Goal: Navigation & Orientation: Understand site structure

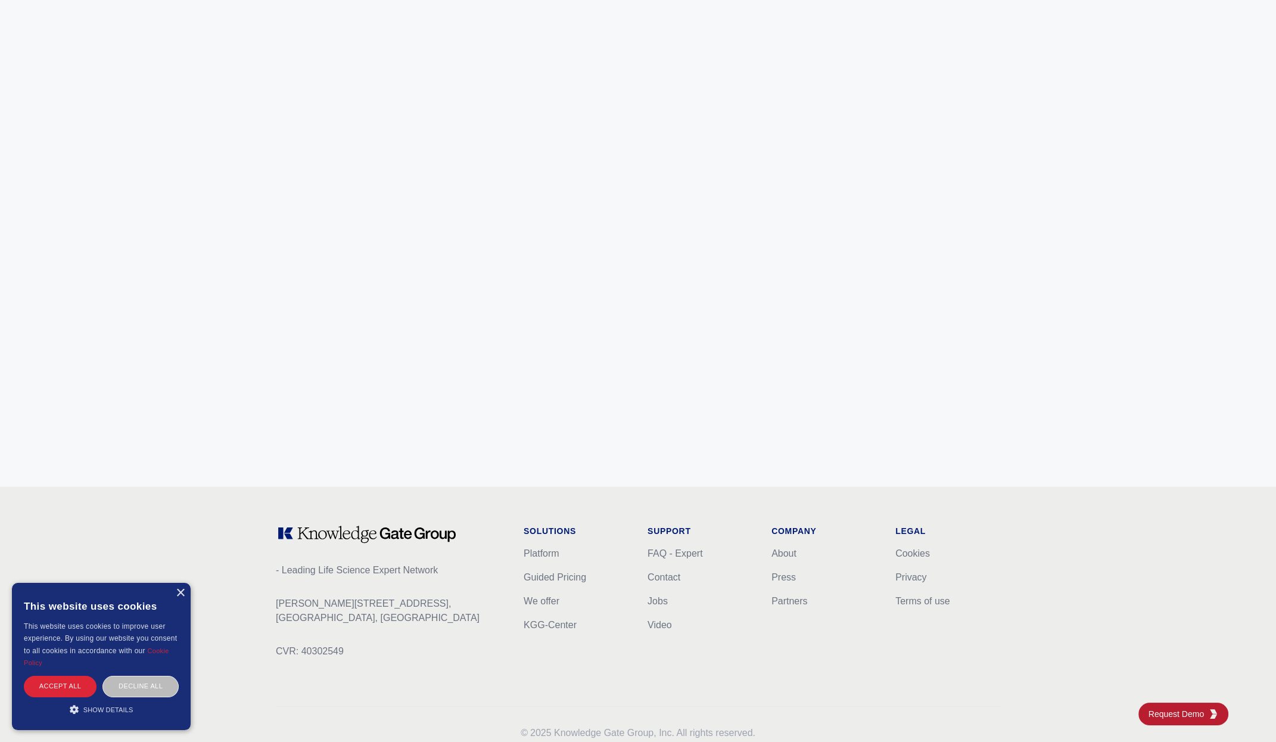
scroll to position [4514, 0]
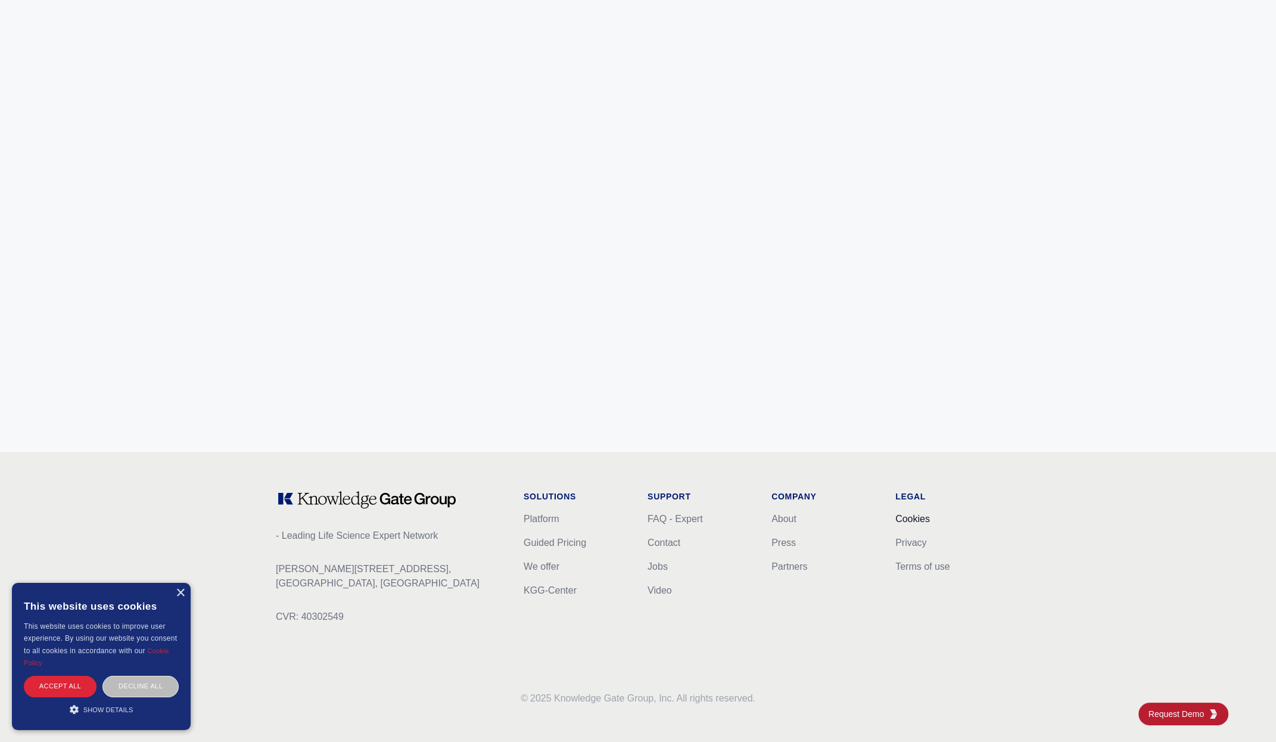
click at [906, 515] on link "Cookies" at bounding box center [913, 519] width 35 height 10
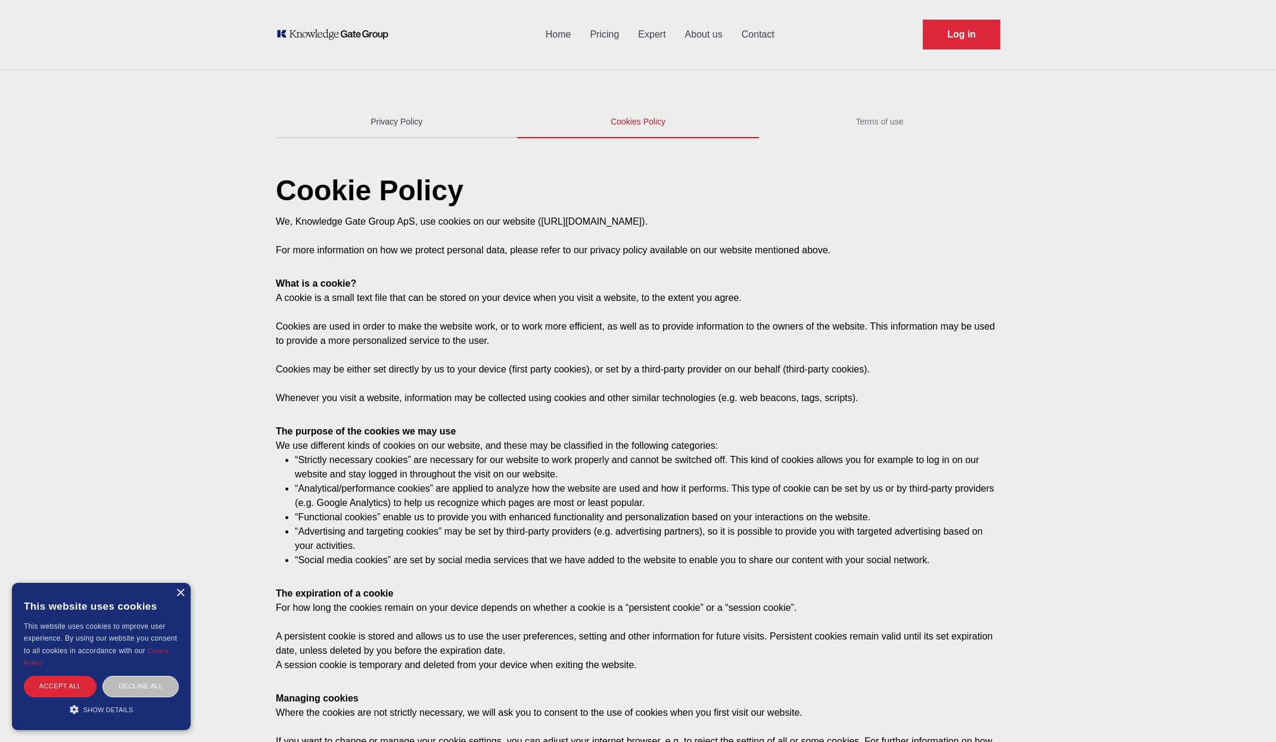
click at [408, 123] on link "Privacy Policy" at bounding box center [396, 122] width 241 height 32
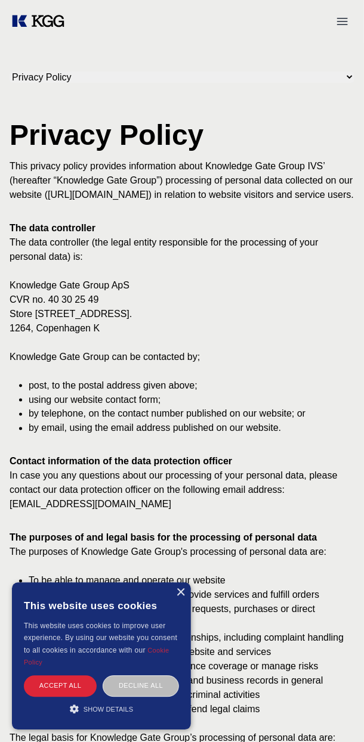
click at [312, 73] on select "Privacy Policy Cookies Policy Terms of use" at bounding box center [182, 77] width 344 height 11
click at [10, 72] on select "Privacy Policy Cookies Policy Terms of use" at bounding box center [182, 77] width 344 height 11
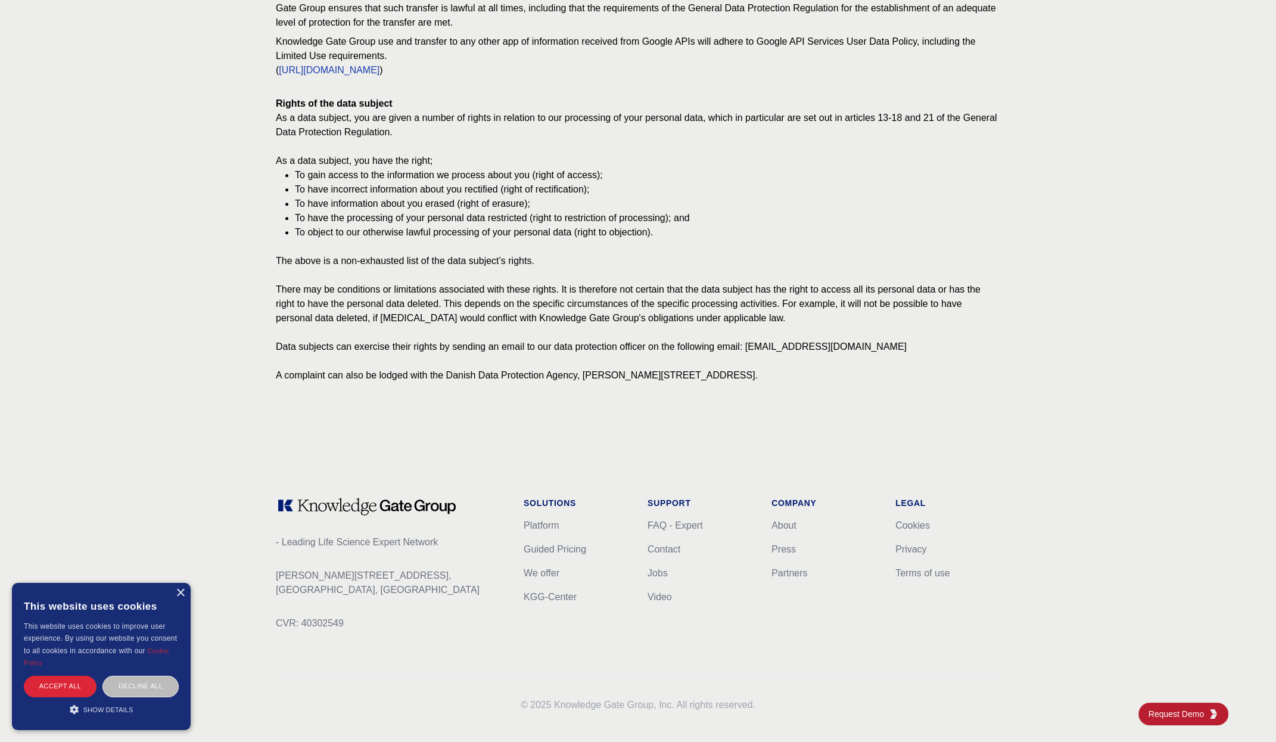
scroll to position [1122, 0]
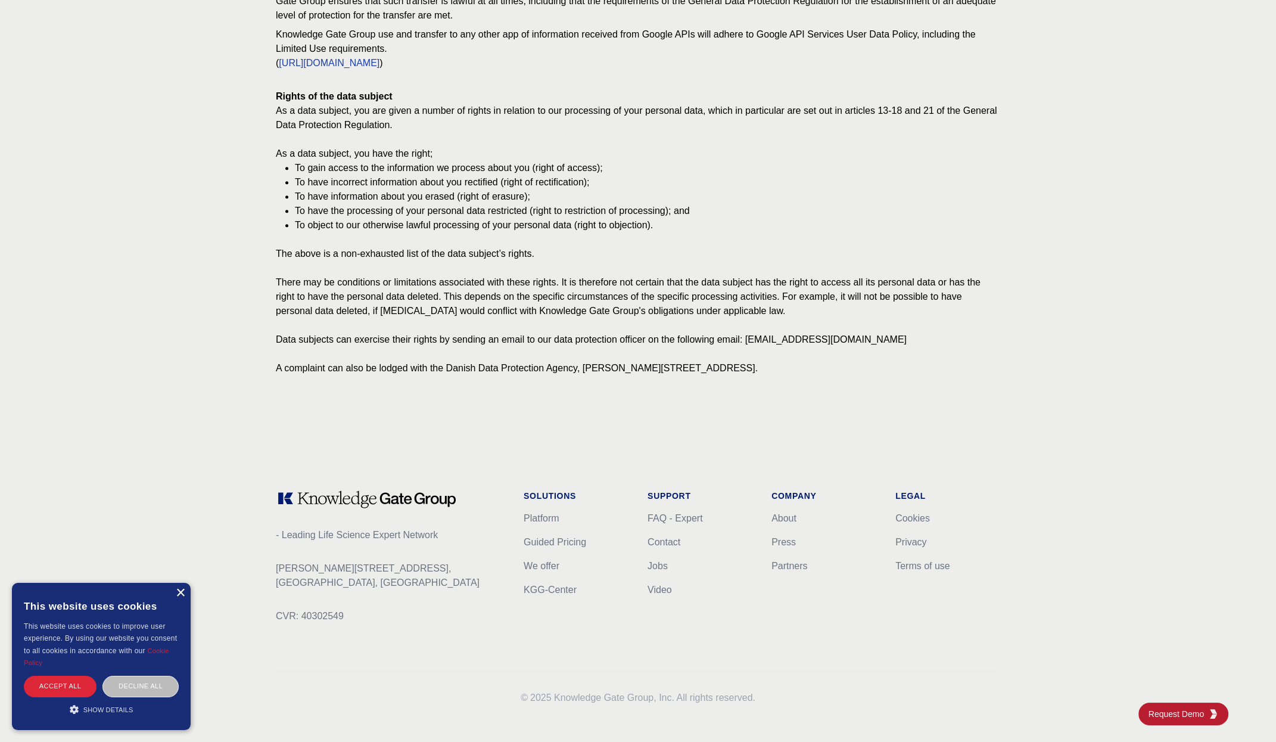
click at [181, 593] on div "×" at bounding box center [180, 593] width 9 height 9
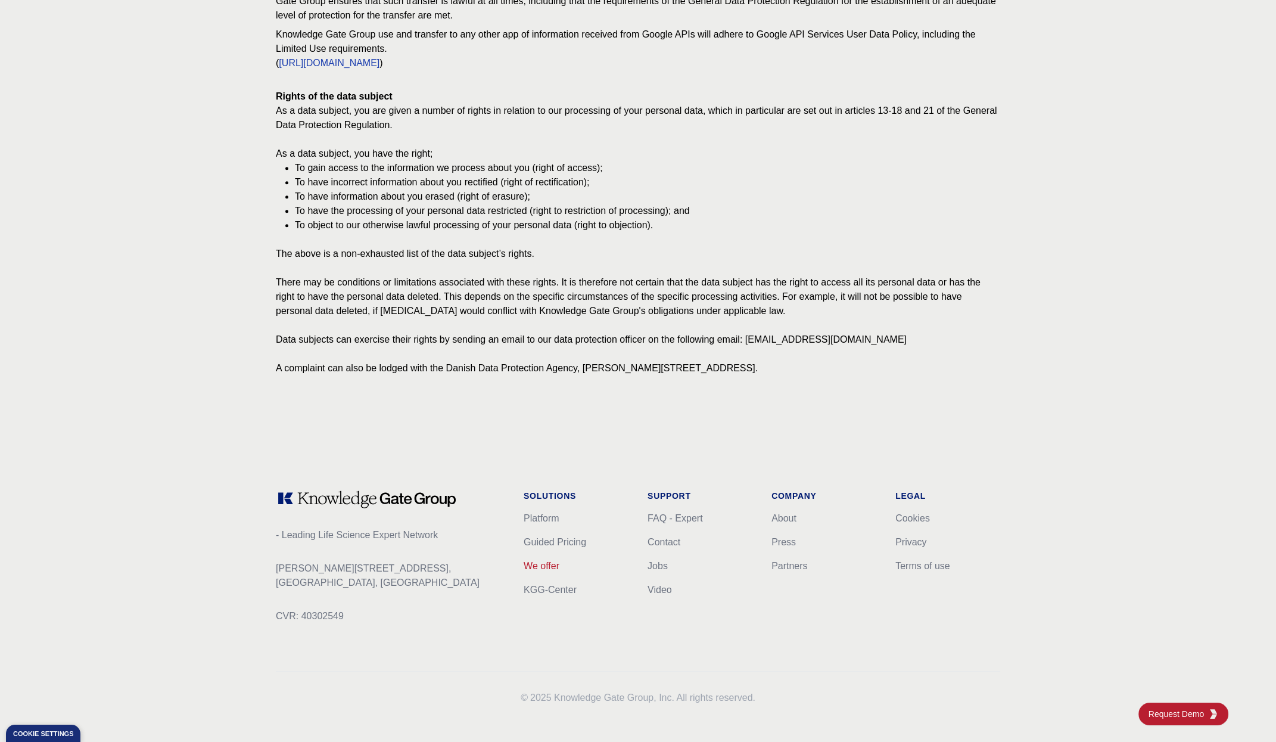
click at [545, 564] on link "We offer" at bounding box center [542, 566] width 36 height 10
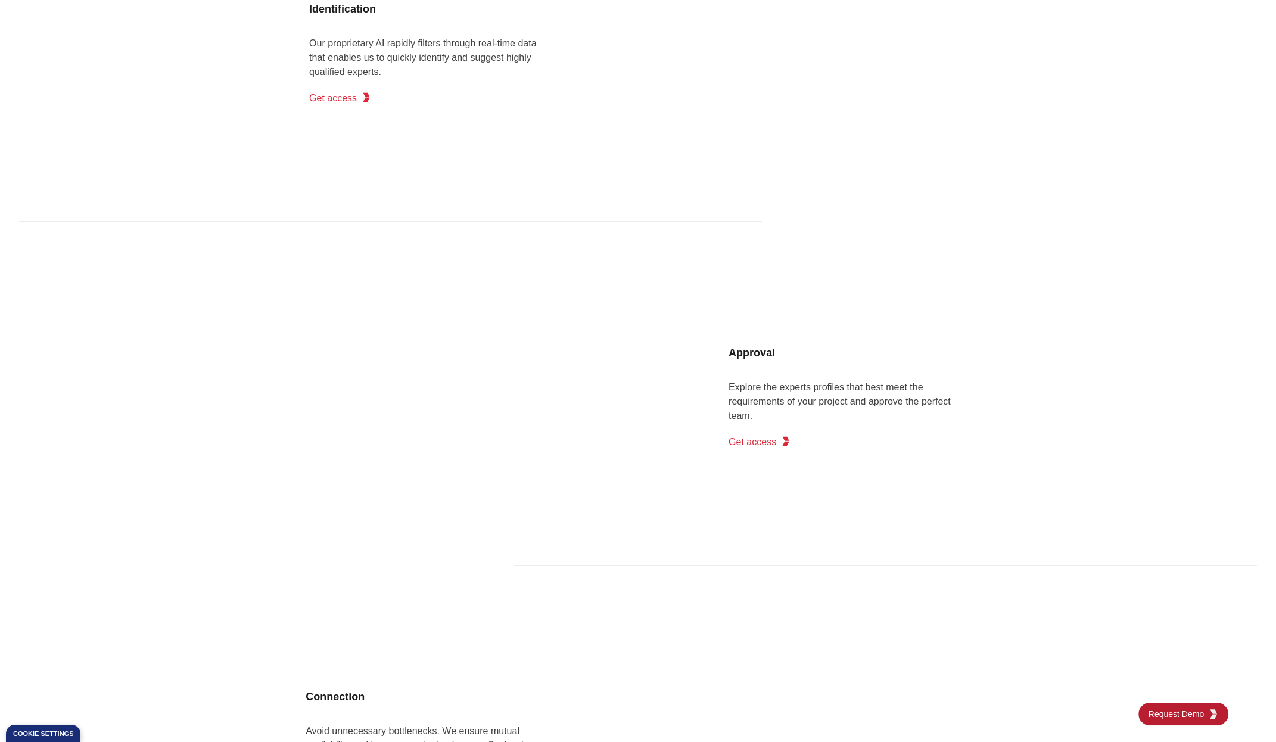
scroll to position [1455, 0]
